Goal: Navigation & Orientation: Find specific page/section

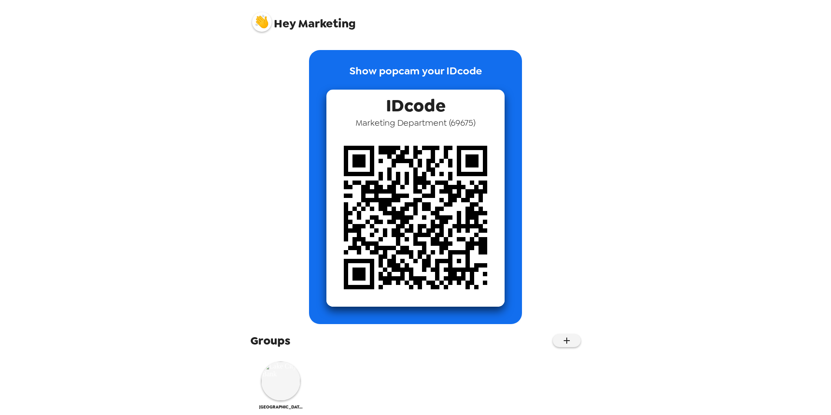
scroll to position [12, 0]
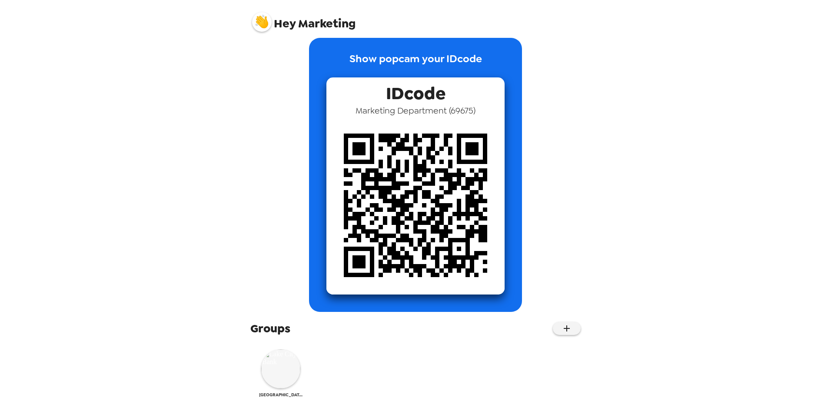
click at [284, 366] on img at bounding box center [280, 368] width 39 height 39
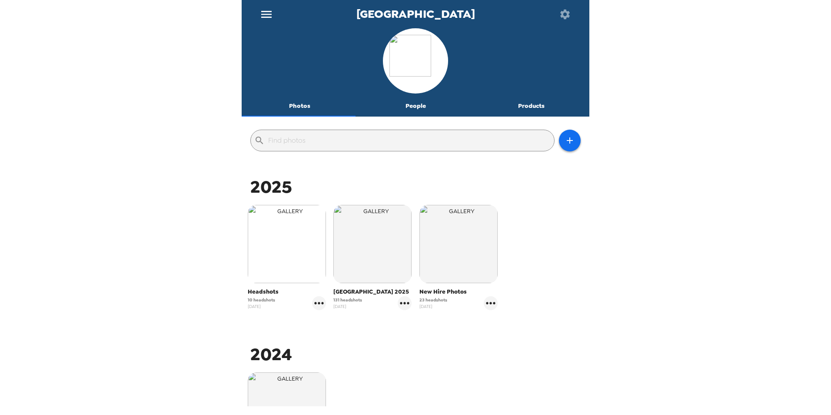
click at [291, 253] on img "button" at bounding box center [287, 244] width 78 height 78
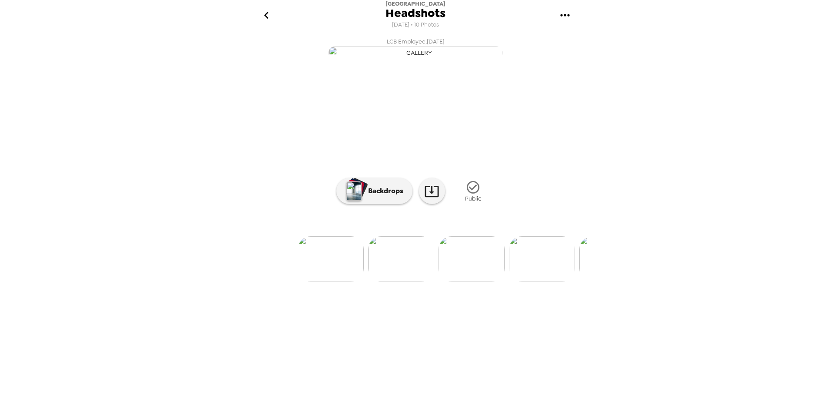
scroll to position [0, 104]
click at [262, 7] on button "go back" at bounding box center [266, 15] width 28 height 28
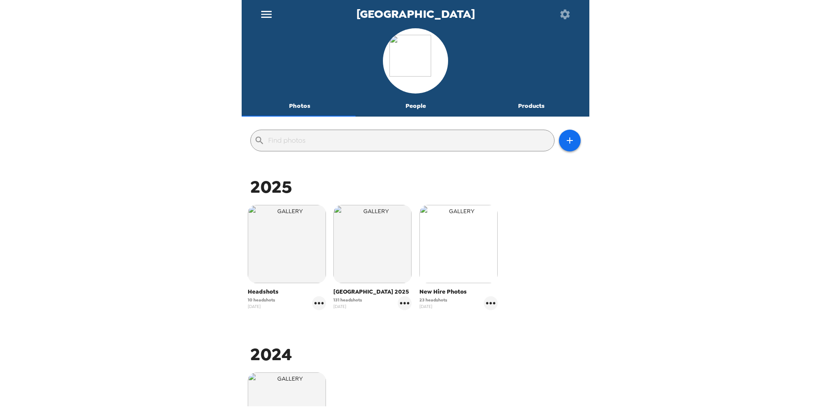
click at [436, 247] on img "button" at bounding box center [459, 244] width 78 height 78
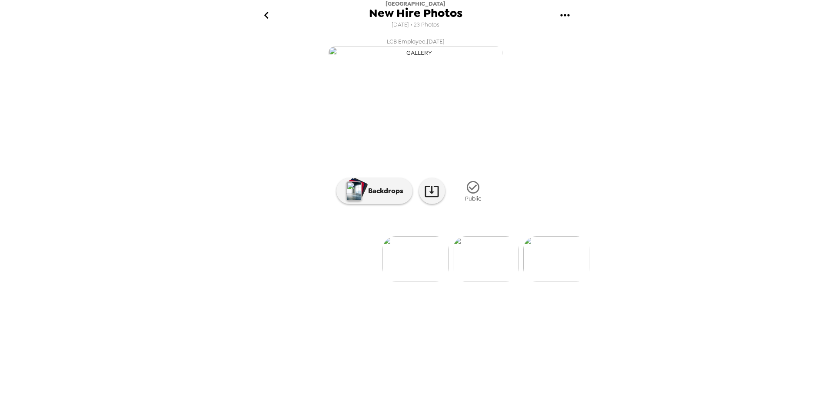
click at [405, 59] on img "button" at bounding box center [416, 53] width 174 height 13
click at [403, 59] on img "button" at bounding box center [416, 53] width 174 height 13
click at [488, 281] on img at bounding box center [486, 258] width 66 height 45
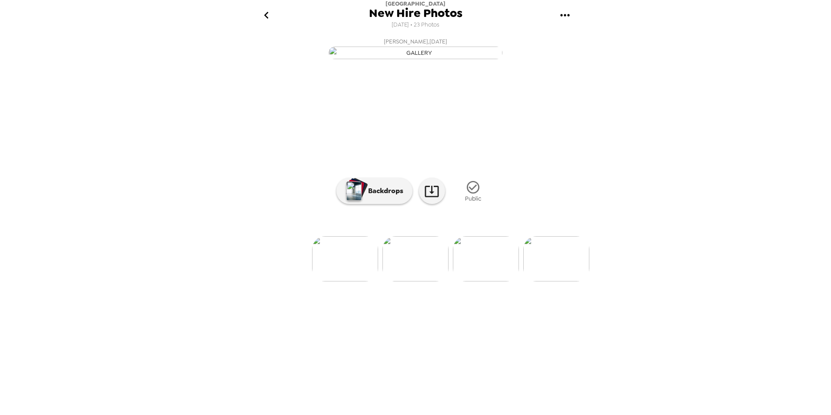
click at [370, 281] on img at bounding box center [345, 258] width 66 height 45
click at [409, 59] on img "button" at bounding box center [416, 53] width 174 height 13
click at [561, 14] on icon "gallery menu" at bounding box center [564, 15] width 9 height 2
click at [671, 223] on div at bounding box center [415, 207] width 831 height 415
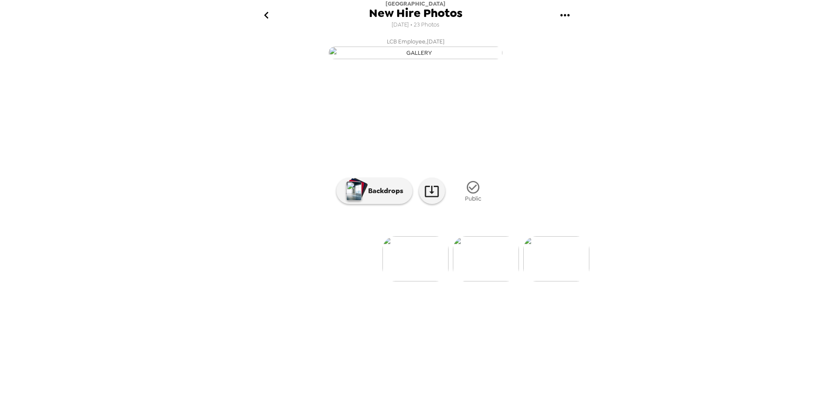
click at [260, 16] on icon "go back" at bounding box center [267, 15] width 14 height 14
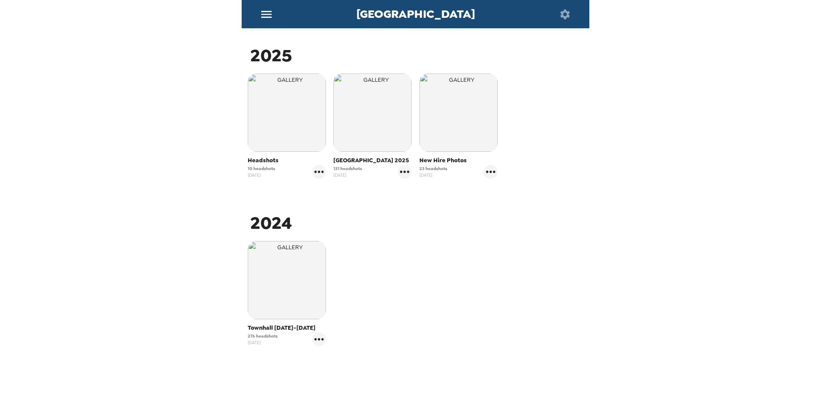
scroll to position [141, 0]
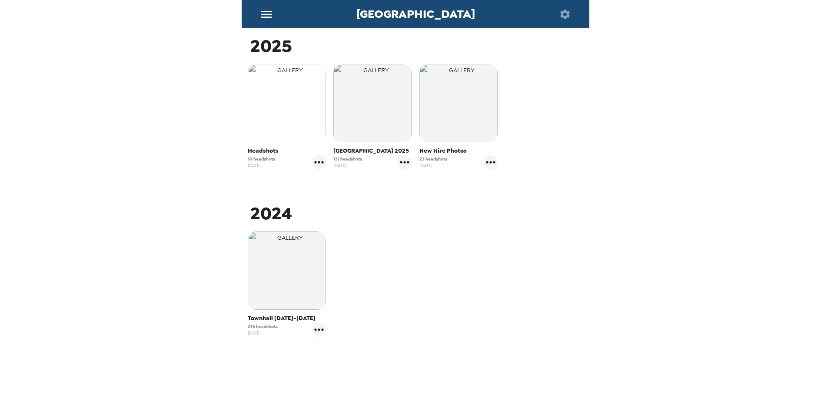
click at [288, 112] on img "button" at bounding box center [287, 103] width 78 height 78
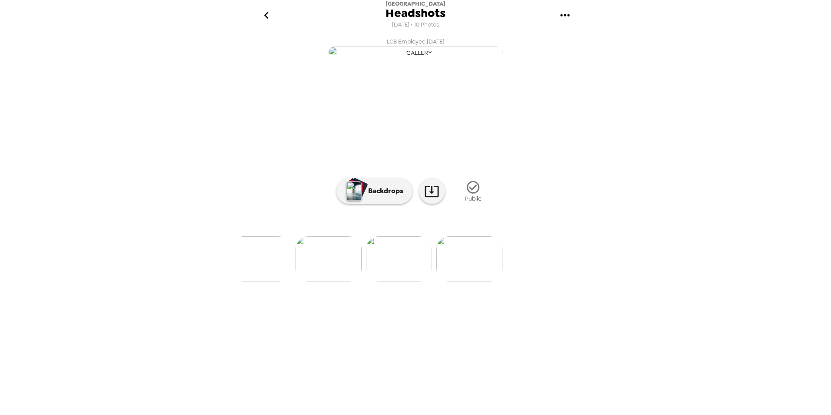
click at [474, 281] on img at bounding box center [470, 258] width 66 height 45
click at [266, 11] on icon "go back" at bounding box center [267, 15] width 14 height 14
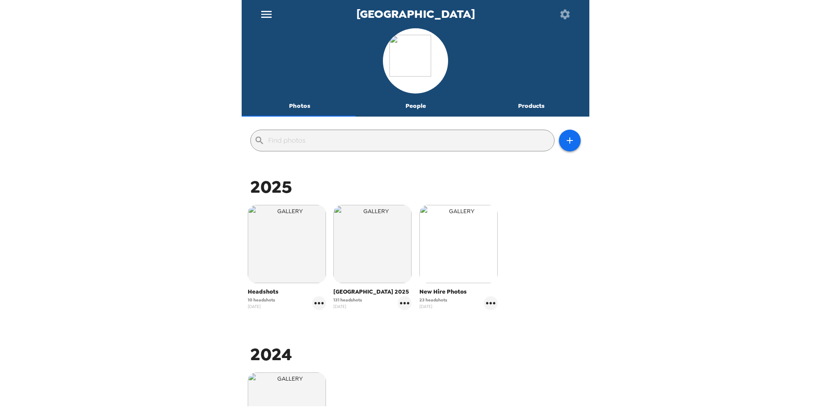
click at [454, 237] on img "button" at bounding box center [459, 244] width 78 height 78
